Goal: Information Seeking & Learning: Understand process/instructions

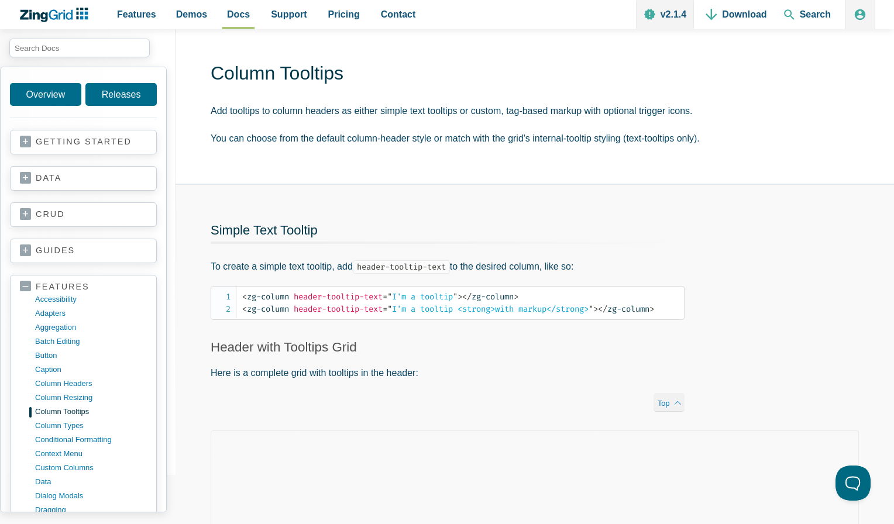
scroll to position [32, 0]
drag, startPoint x: 249, startPoint y: 268, endPoint x: 256, endPoint y: 273, distance: 8.0
click at [256, 273] on p "To create a simple text tooltip, add header-tooltip-text to the desired column,…" at bounding box center [448, 266] width 474 height 16
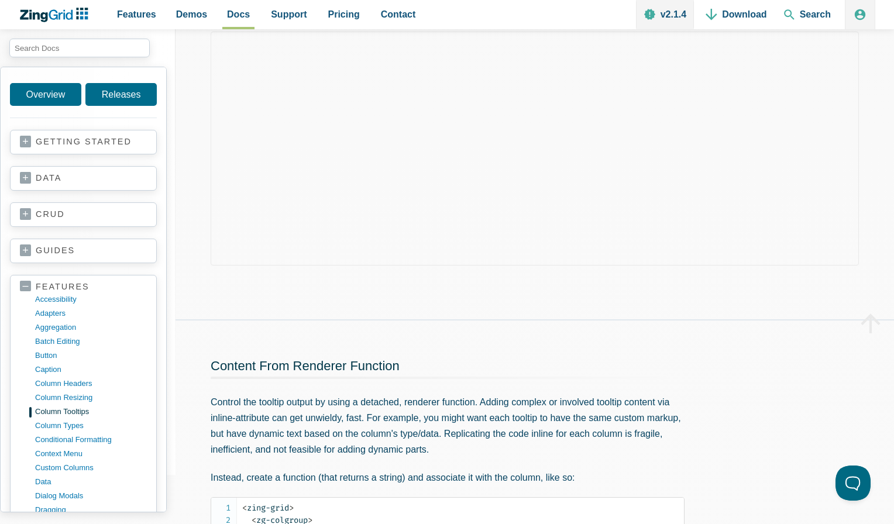
scroll to position [574, 0]
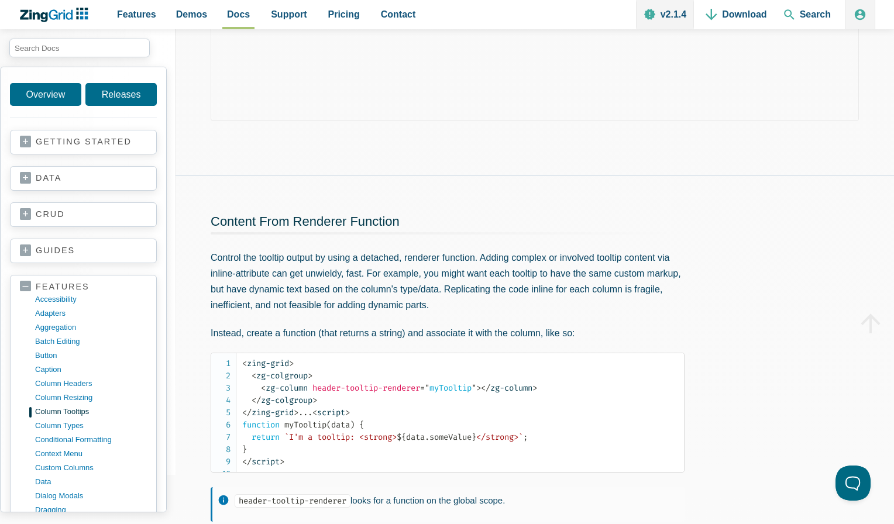
click at [264, 273] on p "Control the tooltip output by using a detached, renderer function. Adding compl…" at bounding box center [448, 282] width 474 height 64
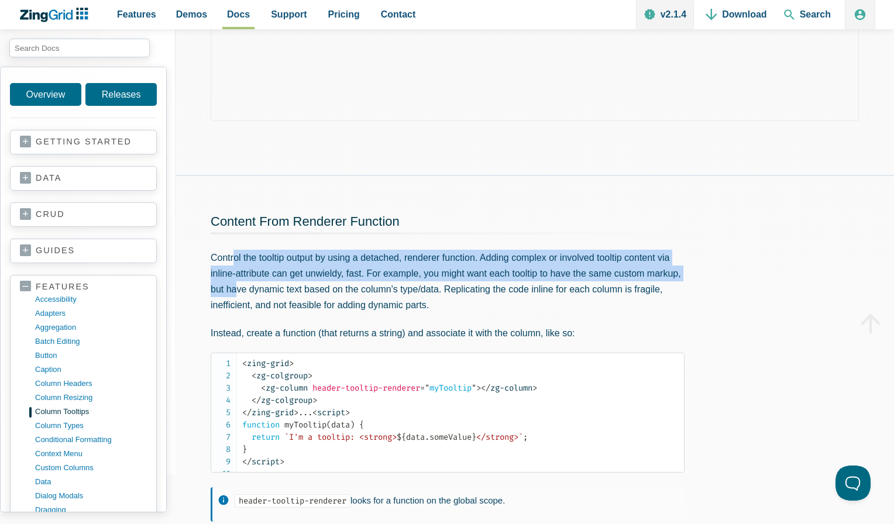
drag, startPoint x: 234, startPoint y: 264, endPoint x: 273, endPoint y: 285, distance: 43.7
click at [273, 285] on p "Control the tooltip output by using a detached, renderer function. Adding compl…" at bounding box center [448, 282] width 474 height 64
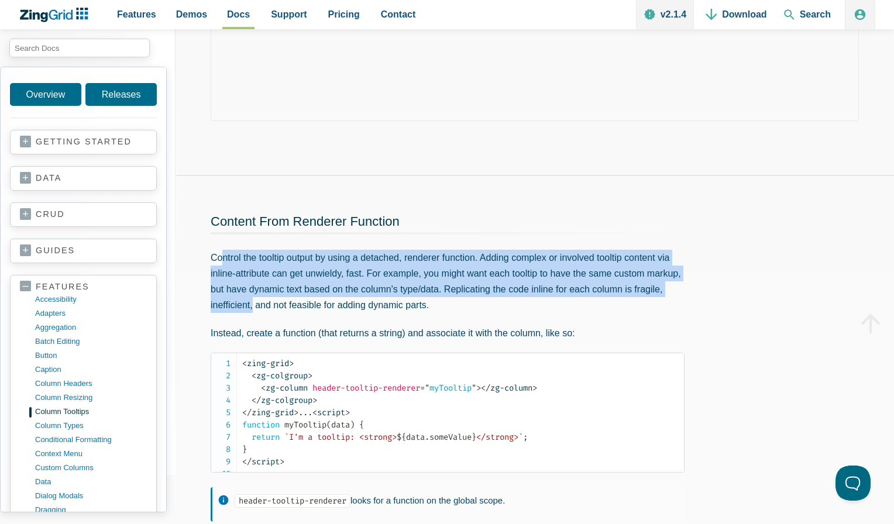
drag, startPoint x: 220, startPoint y: 254, endPoint x: 285, endPoint y: 304, distance: 81.4
click at [285, 304] on p "Control the tooltip output by using a detached, renderer function. Adding compl…" at bounding box center [448, 282] width 474 height 64
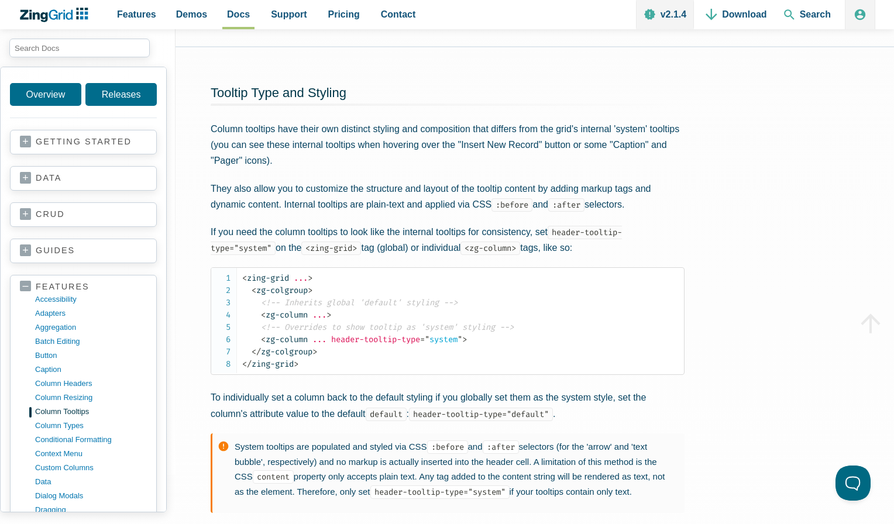
scroll to position [2266, 0]
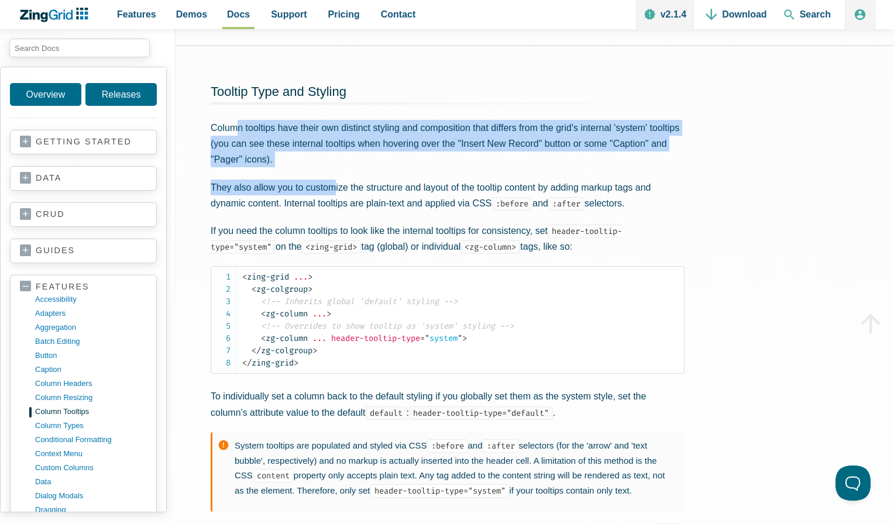
drag, startPoint x: 238, startPoint y: 220, endPoint x: 337, endPoint y: 275, distance: 113.1
click at [337, 275] on div "Tooltip Type and Styling Column tooltips have their own distinct styling and co…" at bounding box center [447, 303] width 544 height 515
click at [337, 211] on p "They also allow you to customize the structure and layout of the tooltip conten…" at bounding box center [448, 196] width 474 height 32
drag, startPoint x: 350, startPoint y: 258, endPoint x: 299, endPoint y: 220, distance: 63.6
click at [299, 220] on div "Tooltip Type and Styling Column tooltips have their own distinct styling and co…" at bounding box center [447, 303] width 544 height 515
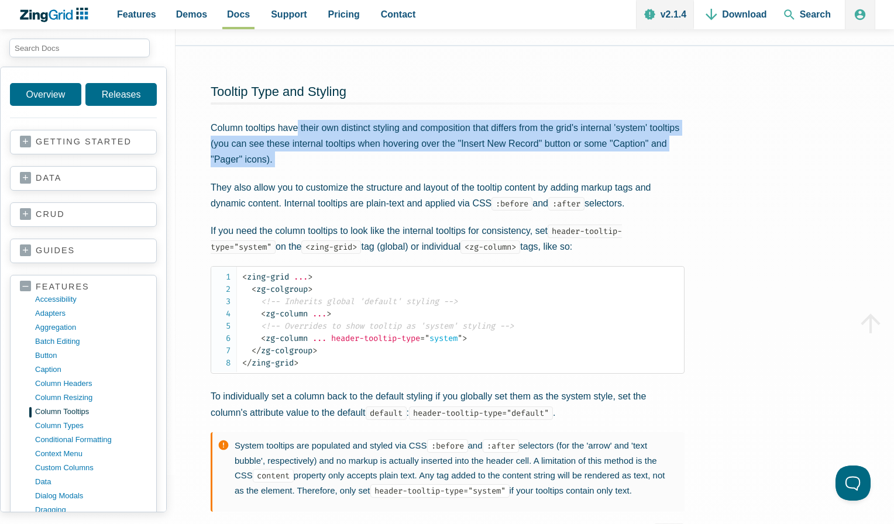
click at [299, 168] on p "Column tooltips have their own distinct styling and composition that differs fr…" at bounding box center [448, 144] width 474 height 48
drag, startPoint x: 245, startPoint y: 219, endPoint x: 466, endPoint y: 246, distance: 222.6
click at [465, 168] on p "Column tooltips have their own distinct styling and composition that differs fr…" at bounding box center [448, 144] width 474 height 48
click at [466, 168] on p "Column tooltips have their own distinct styling and composition that differs fr…" at bounding box center [448, 144] width 474 height 48
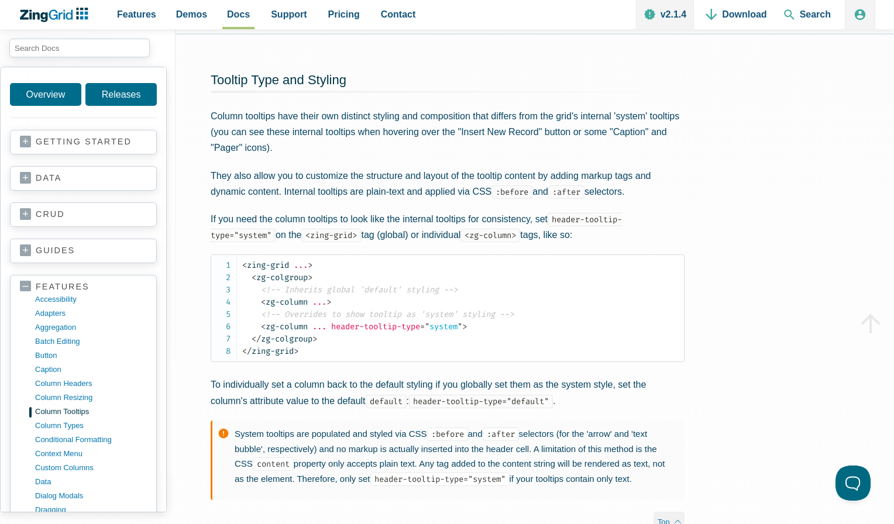
scroll to position [2280, 0]
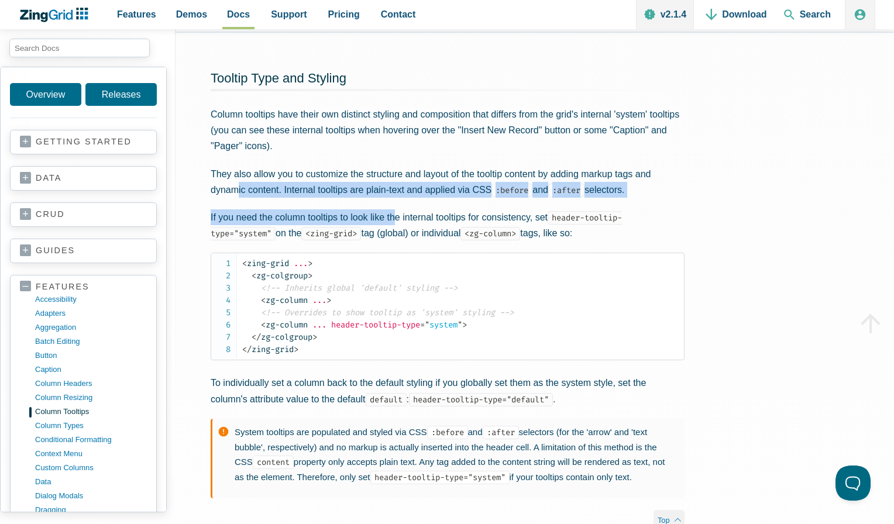
drag, startPoint x: 239, startPoint y: 284, endPoint x: 398, endPoint y: 313, distance: 161.7
click at [398, 313] on div "Tooltip Type and Styling Column tooltips have their own distinct styling and co…" at bounding box center [447, 290] width 544 height 515
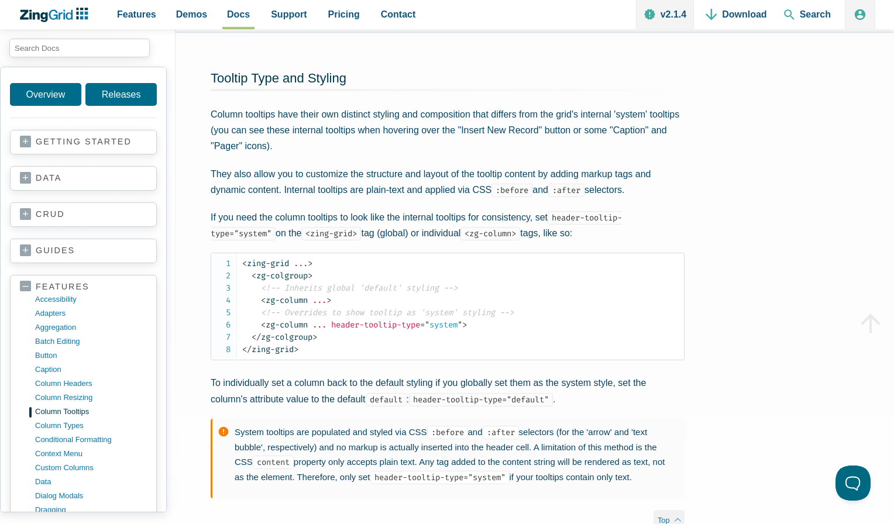
click at [391, 241] on p "If you need the column tooltips to look like the internal tooltips for consiste…" at bounding box center [448, 225] width 474 height 32
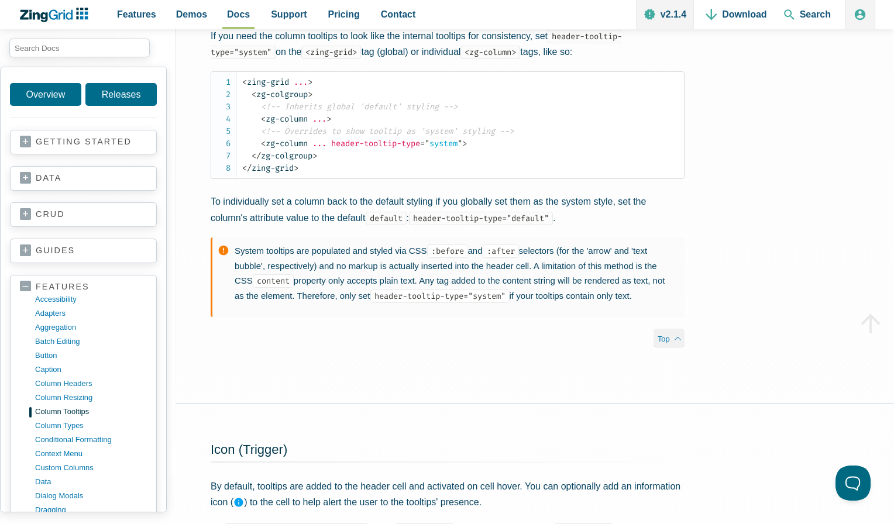
scroll to position [2464, 0]
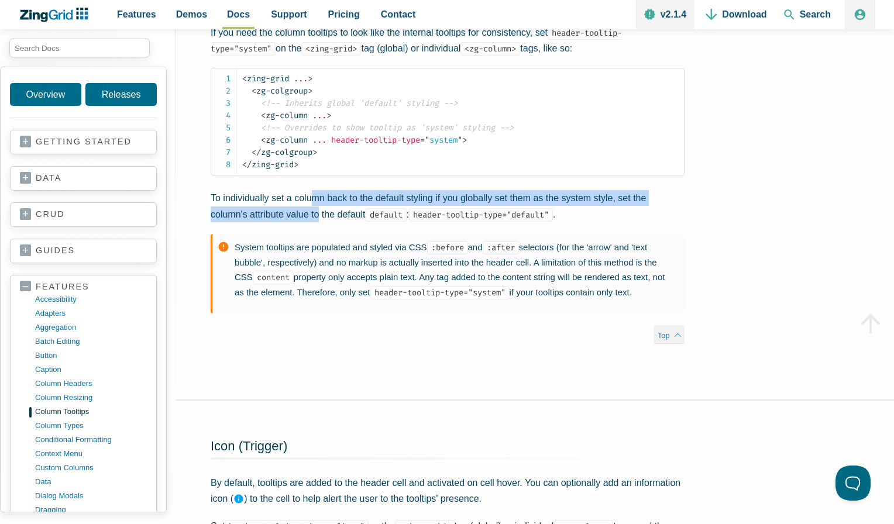
drag, startPoint x: 313, startPoint y: 292, endPoint x: 321, endPoint y: 303, distance: 13.3
click at [321, 222] on p "To individually set a column back to the default styling if you globally set th…" at bounding box center [448, 206] width 474 height 32
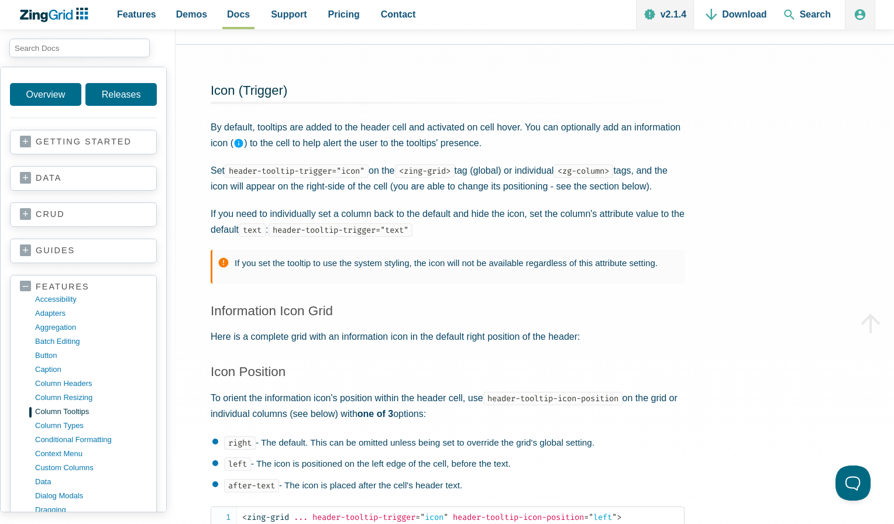
scroll to position [2824, 0]
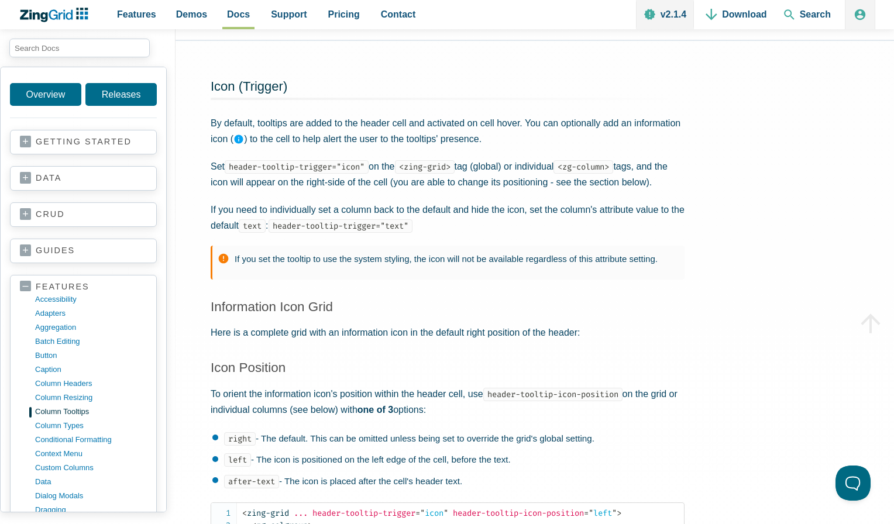
click at [243, 143] on icon "App Content" at bounding box center [239, 139] width 9 height 9
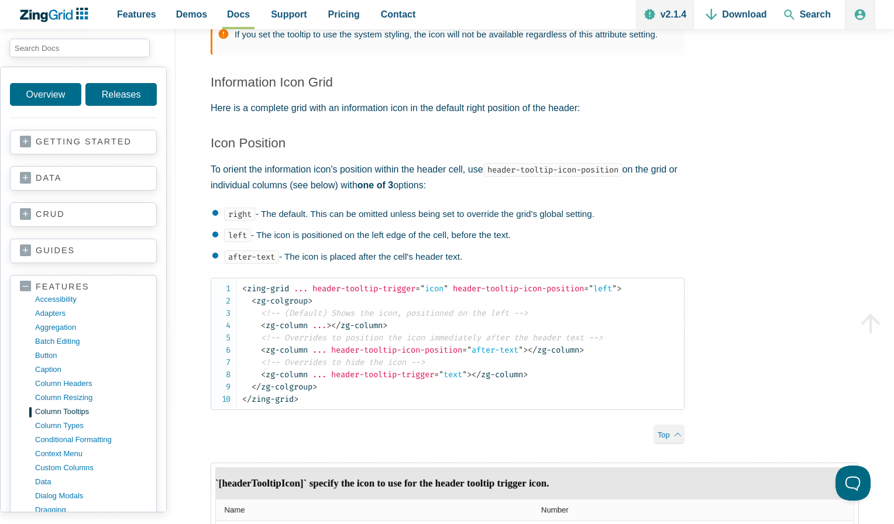
scroll to position [3047, 0]
drag, startPoint x: 235, startPoint y: 260, endPoint x: 293, endPoint y: 270, distance: 58.6
click at [294, 194] on p "To orient the information icon's position within the header cell, use header-to…" at bounding box center [448, 179] width 474 height 32
click at [293, 194] on p "To orient the information icon's position within the header cell, use header-to…" at bounding box center [448, 179] width 474 height 32
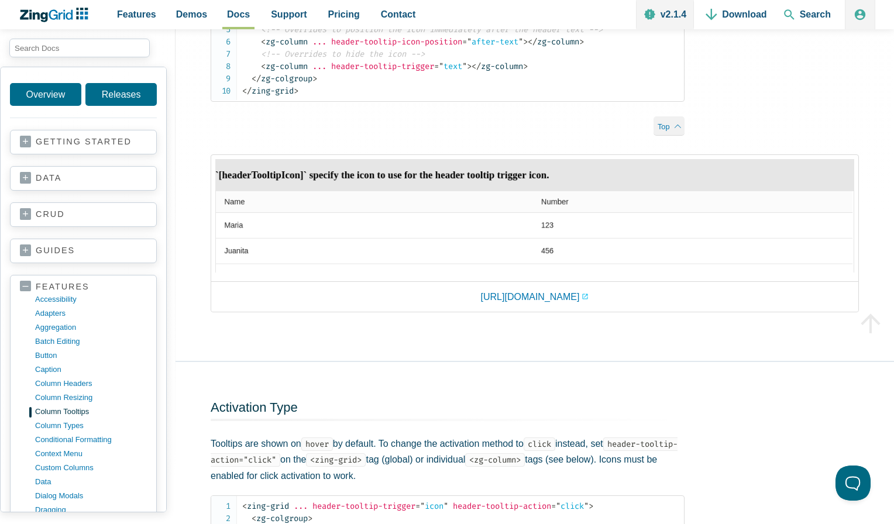
scroll to position [3362, 0]
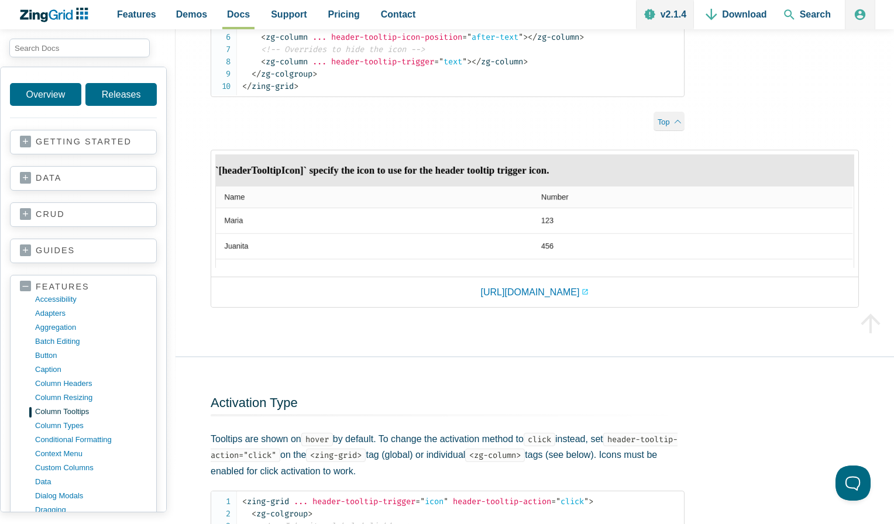
click at [364, 263] on img "App Content" at bounding box center [534, 210] width 639 height 113
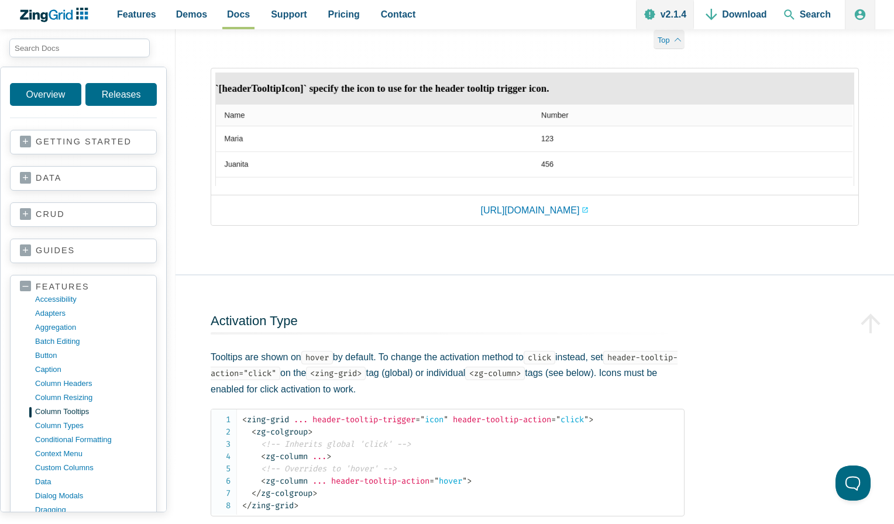
scroll to position [3452, 0]
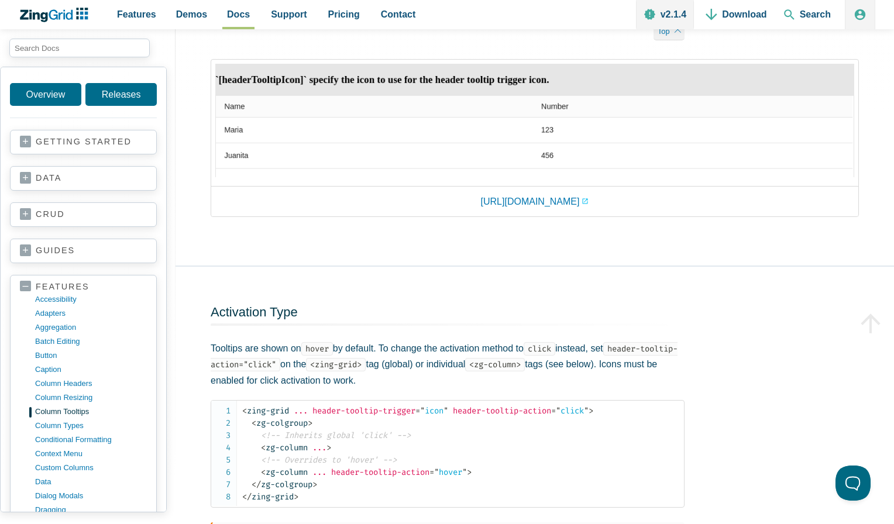
click at [612, 177] on img "App Content" at bounding box center [534, 120] width 639 height 113
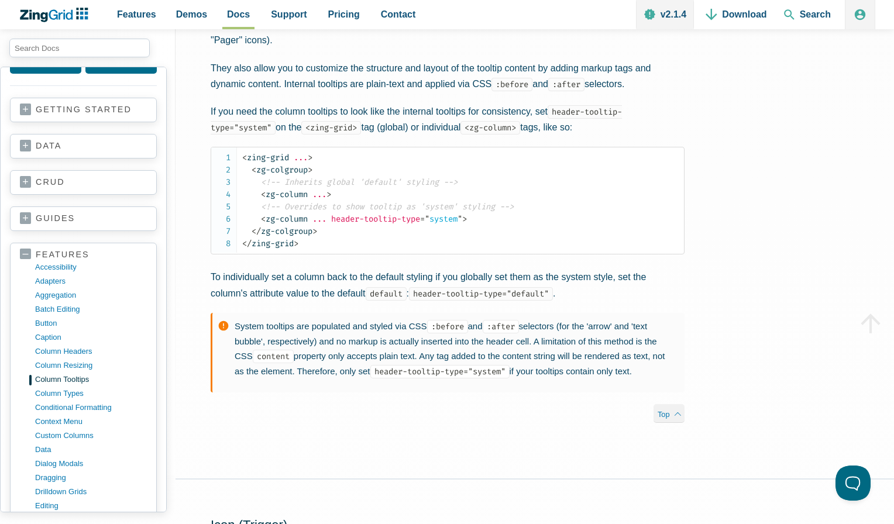
scroll to position [2384, 0]
drag, startPoint x: 256, startPoint y: 97, endPoint x: 297, endPoint y: 135, distance: 55.9
click at [297, 50] on p "Column tooltips have their own distinct styling and composition that differs fr…" at bounding box center [448, 26] width 474 height 48
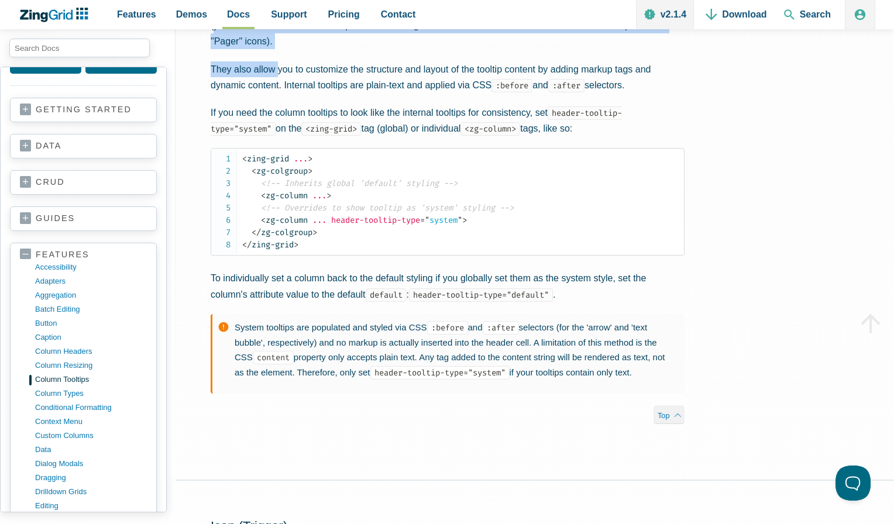
drag, startPoint x: 253, startPoint y: 125, endPoint x: 277, endPoint y: 153, distance: 37.7
click at [277, 153] on div "Tooltip Type and Styling Column tooltips have their own distinct styling and co…" at bounding box center [447, 185] width 544 height 515
click at [277, 93] on p "They also allow you to customize the structure and layout of the tooltip conten…" at bounding box center [448, 77] width 474 height 32
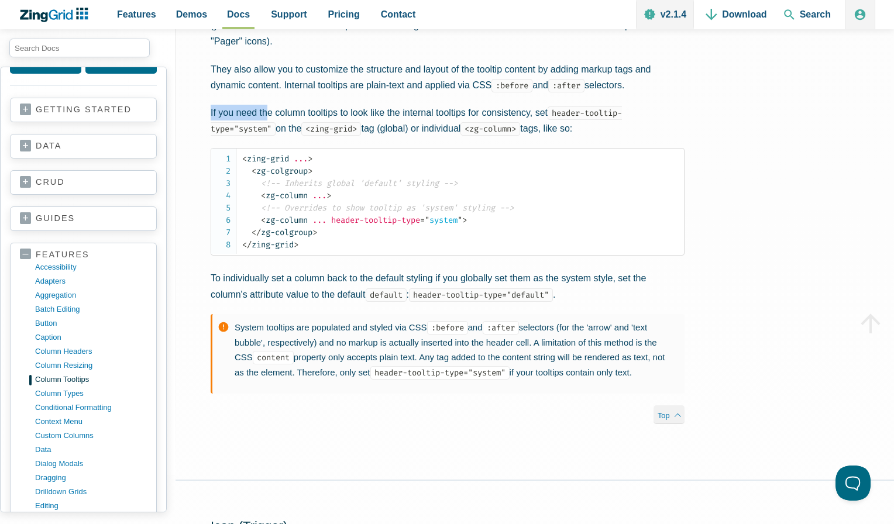
drag, startPoint x: 239, startPoint y: 193, endPoint x: 270, endPoint y: 206, distance: 33.0
click at [270, 206] on div "Tooltip Type and Styling Column tooltips have their own distinct styling and co…" at bounding box center [447, 185] width 544 height 515
click at [270, 136] on p "If you need the column tooltips to look like the internal tooltips for consiste…" at bounding box center [448, 121] width 474 height 32
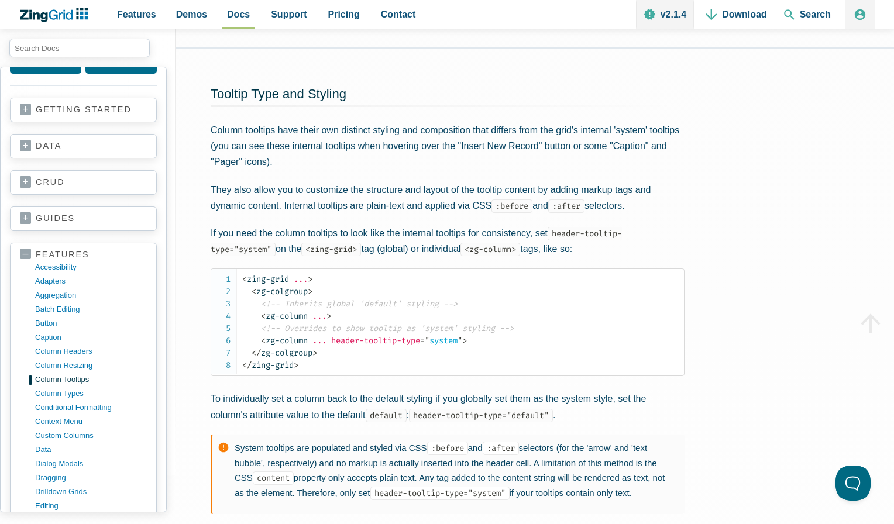
scroll to position [2281, 0]
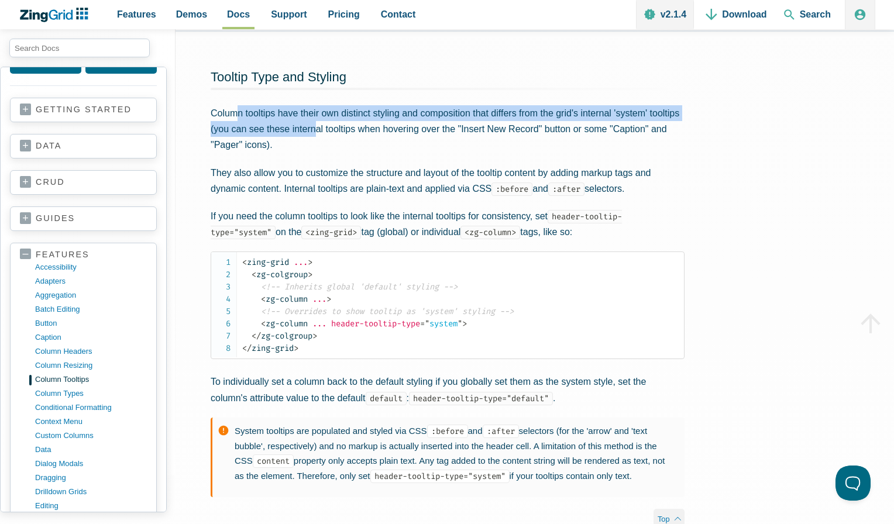
drag, startPoint x: 239, startPoint y: 209, endPoint x: 348, endPoint y: 220, distance: 109.3
click at [348, 153] on p "Column tooltips have their own distinct styling and composition that differs fr…" at bounding box center [448, 129] width 474 height 48
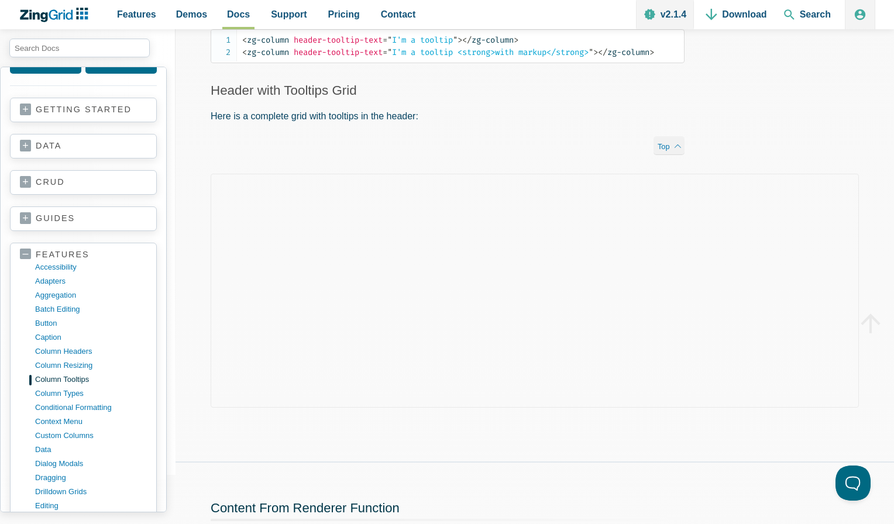
scroll to position [32, 0]
